Goal: Task Accomplishment & Management: Use online tool/utility

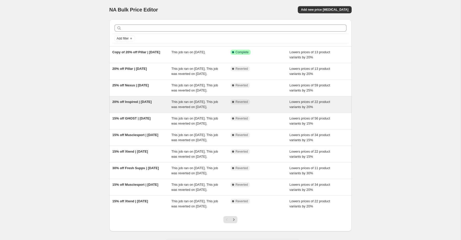
click at [152, 110] on div "20% off Inspired | [DATE]" at bounding box center [141, 104] width 59 height 10
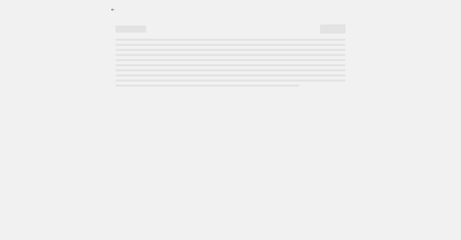
select select "percentage"
select select "product_status"
select select "collection"
select select "not_equal"
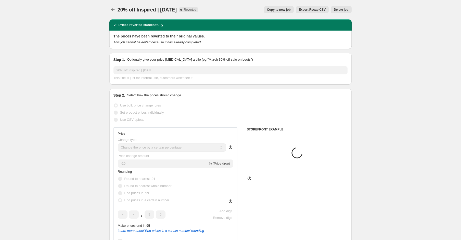
click at [279, 11] on span "Copy to new job" at bounding box center [279, 10] width 24 height 4
select select "percentage"
select select "product_status"
select select "collection"
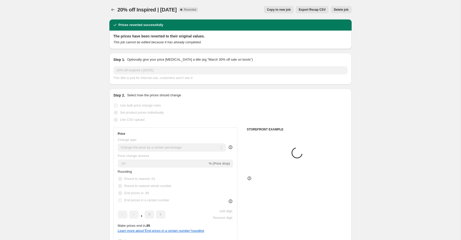
select select "not_equal"
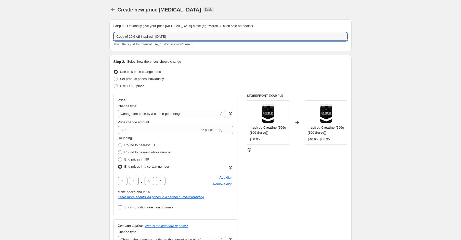
drag, startPoint x: 131, startPoint y: 37, endPoint x: 101, endPoint y: 37, distance: 29.6
drag, startPoint x: 149, startPoint y: 37, endPoint x: 146, endPoint y: 38, distance: 3.0
click at [146, 38] on input "10% off Inspired | [DATE]" at bounding box center [230, 37] width 234 height 8
click at [145, 37] on input "10% off Inspired | [DATE]" at bounding box center [230, 37] width 234 height 8
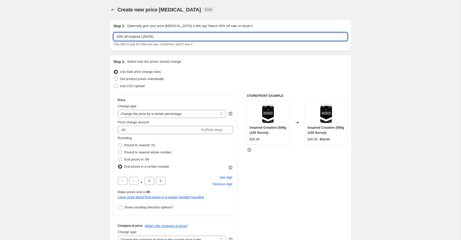
drag, startPoint x: 145, startPoint y: 36, endPoint x: 149, endPoint y: 37, distance: 4.1
click at [149, 37] on input "10% off Inspired | [DATE]" at bounding box center [230, 37] width 234 height 8
type input "10% off Inspired | [DATE]"
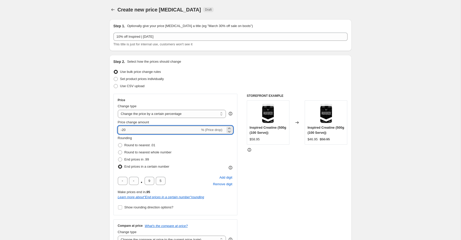
click at [124, 130] on input "-20" at bounding box center [159, 130] width 82 height 8
type input "-10"
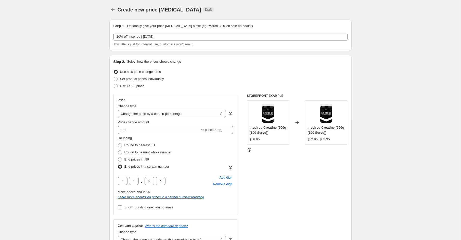
click at [306, 168] on div "STOREFRONT EXAMPLE Inspired Creatine (500g (100 Serve)) $58.95 Changed to Inspi…" at bounding box center [297, 171] width 101 height 154
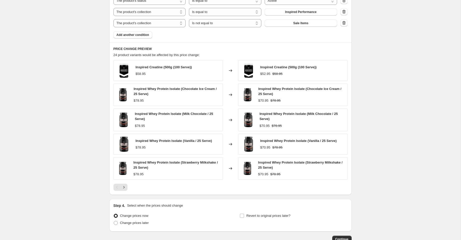
scroll to position [383, 0]
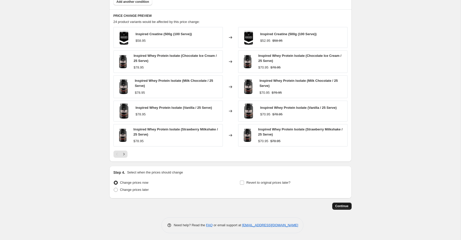
click at [344, 206] on span "Continue" at bounding box center [341, 206] width 13 height 4
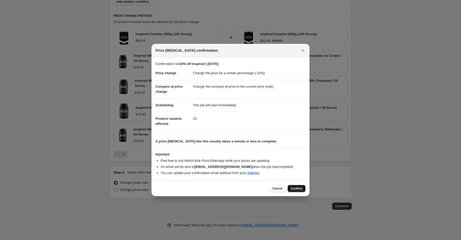
click at [297, 189] on span "Confirm" at bounding box center [297, 189] width 12 height 4
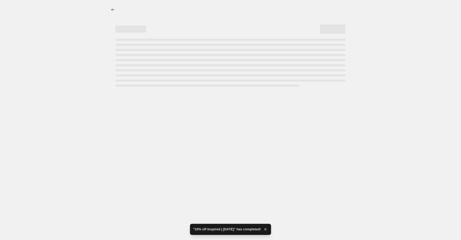
select select "percentage"
select select "product_status"
select select "collection"
select select "not_equal"
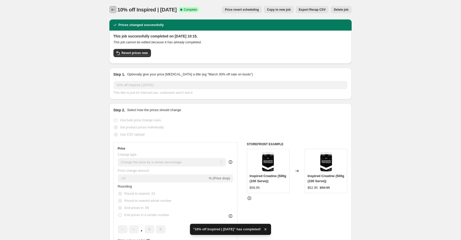
click at [114, 10] on icon "Price change jobs" at bounding box center [112, 9] width 5 height 5
